Goal: Task Accomplishment & Management: Manage account settings

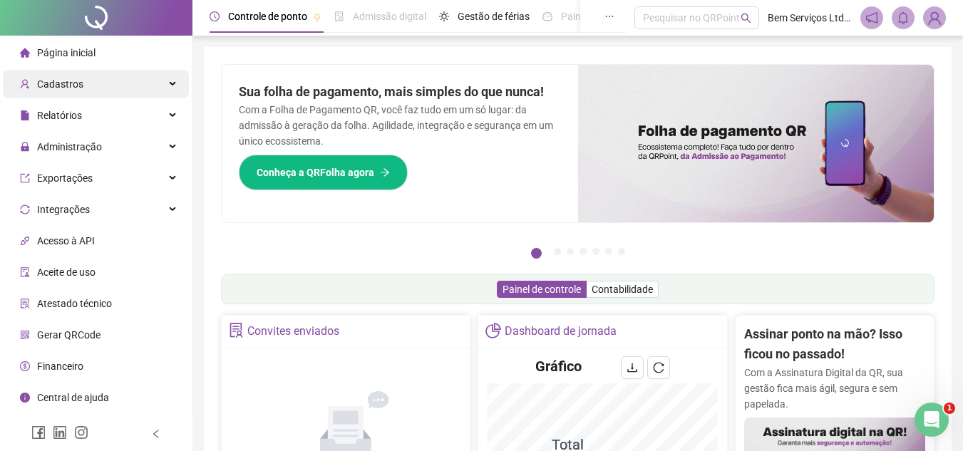
click at [110, 81] on div "Cadastros" at bounding box center [96, 84] width 186 height 29
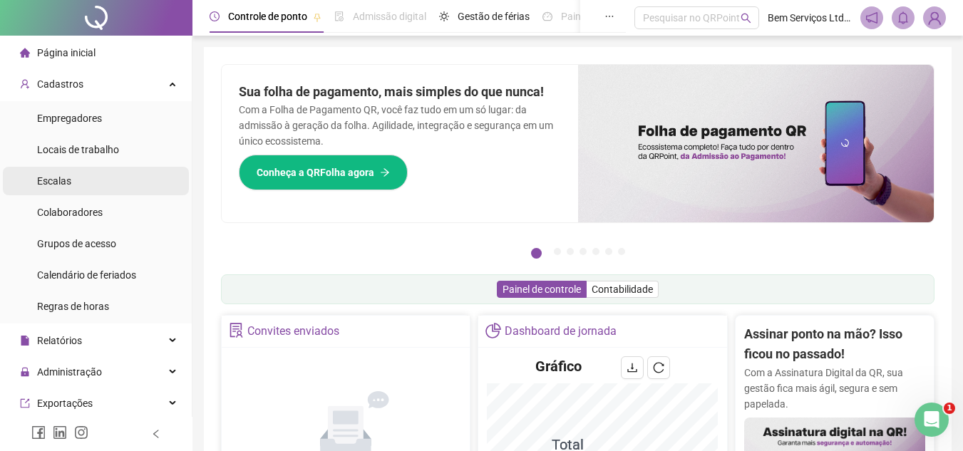
click at [83, 169] on li "Escalas" at bounding box center [96, 181] width 186 height 29
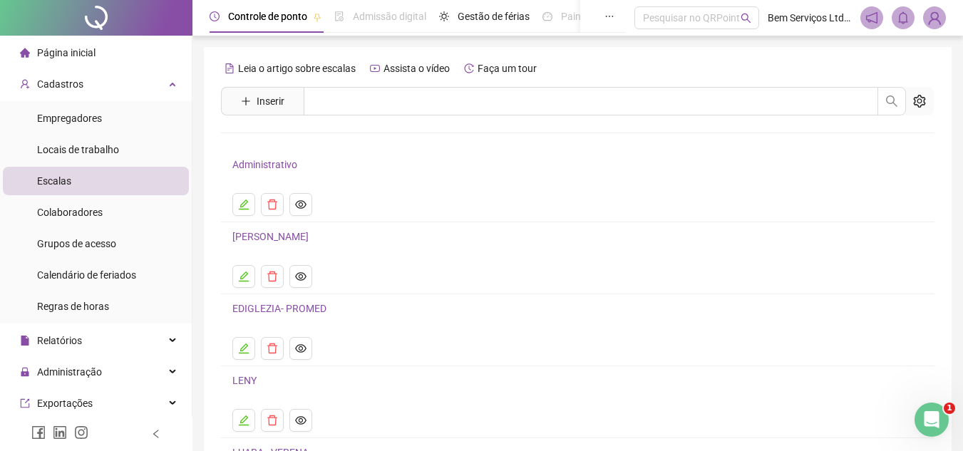
drag, startPoint x: 961, startPoint y: 142, endPoint x: 966, endPoint y: 180, distance: 38.1
click at [963, 180] on html "Página inicial Cadastros Empregadores Locais de trabalho Escalas Colaboradores …" at bounding box center [481, 225] width 963 height 451
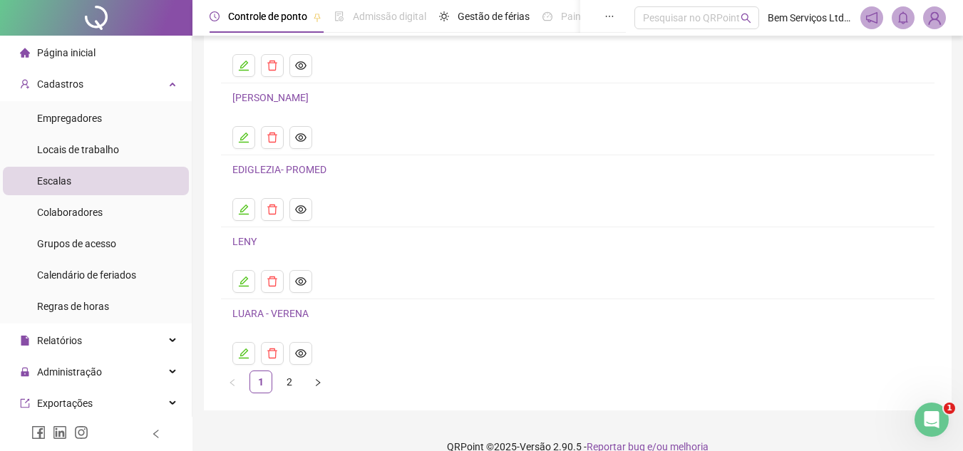
scroll to position [153, 0]
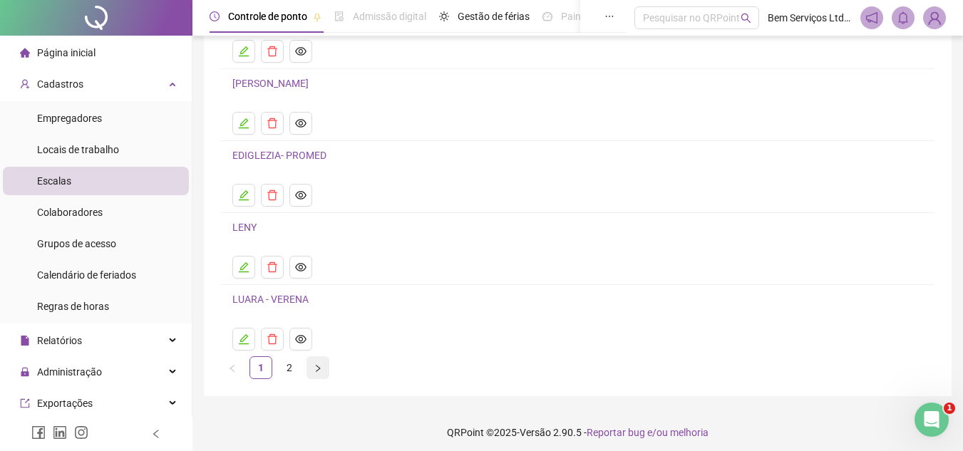
click at [320, 361] on button "button" at bounding box center [317, 367] width 23 height 23
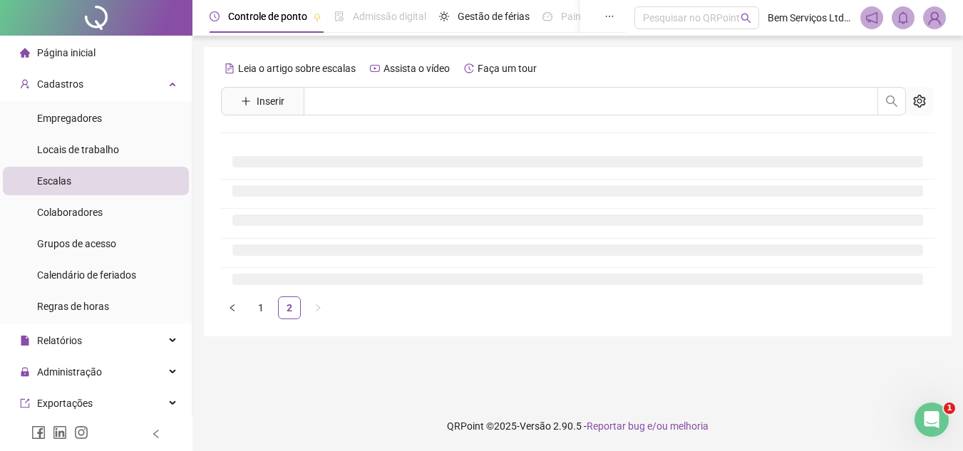
scroll to position [0, 0]
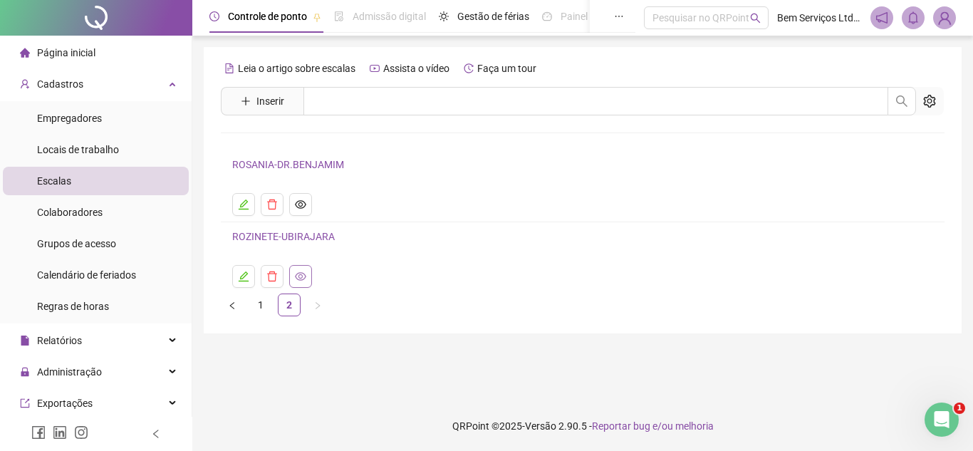
click at [290, 273] on button "button" at bounding box center [300, 276] width 23 height 23
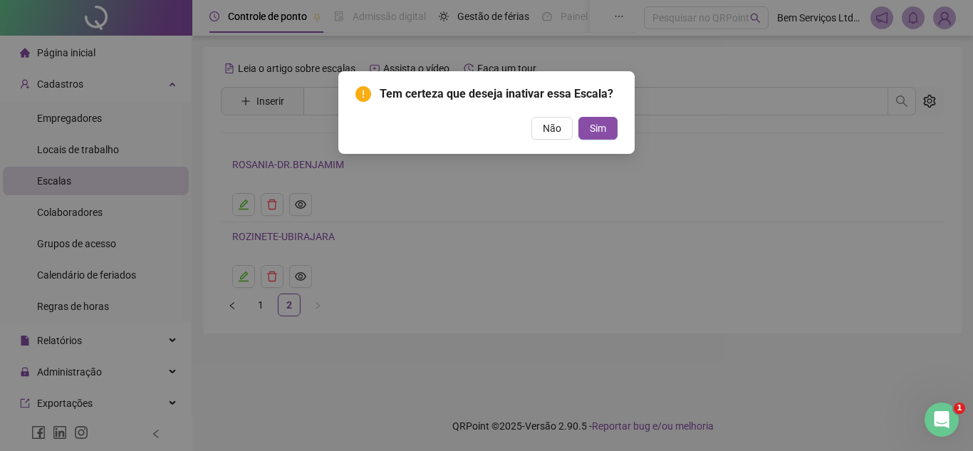
click at [524, 174] on div "Tem certeza que deseja inativar essa Escala? Não Sim" at bounding box center [486, 225] width 973 height 451
click at [552, 127] on span "Não" at bounding box center [552, 128] width 19 height 16
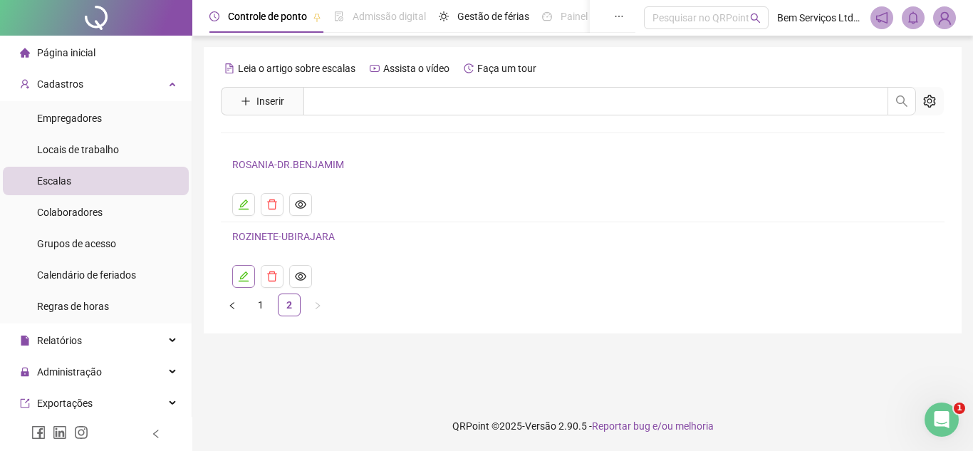
click at [240, 276] on icon "edit" at bounding box center [243, 276] width 11 height 11
